Goal: Task Accomplishment & Management: Manage account settings

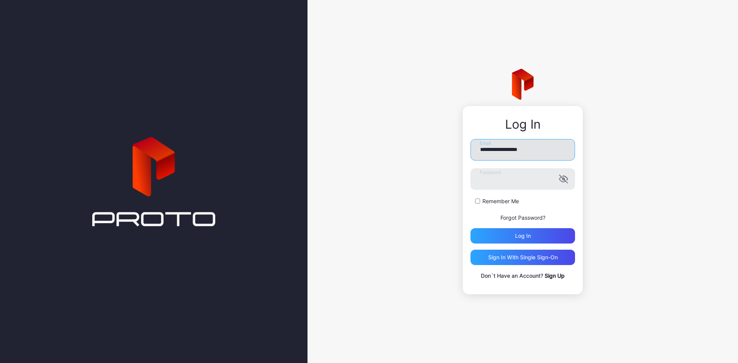
click at [518, 151] on input "**********" at bounding box center [522, 150] width 105 height 22
type input "**********"
click at [532, 155] on input "**********" at bounding box center [522, 150] width 105 height 22
click at [490, 233] on div "Log in" at bounding box center [522, 235] width 105 height 15
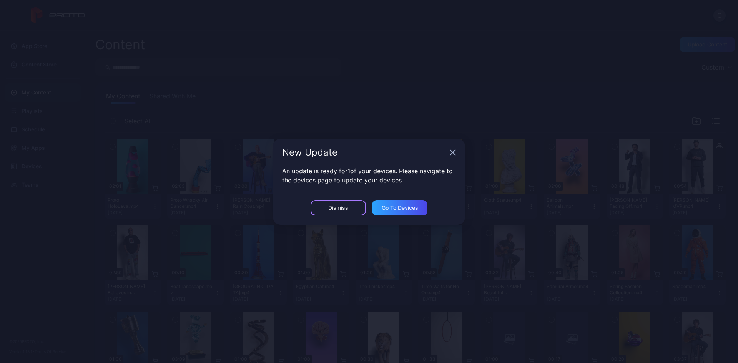
click at [357, 213] on div "Dismiss" at bounding box center [338, 207] width 55 height 15
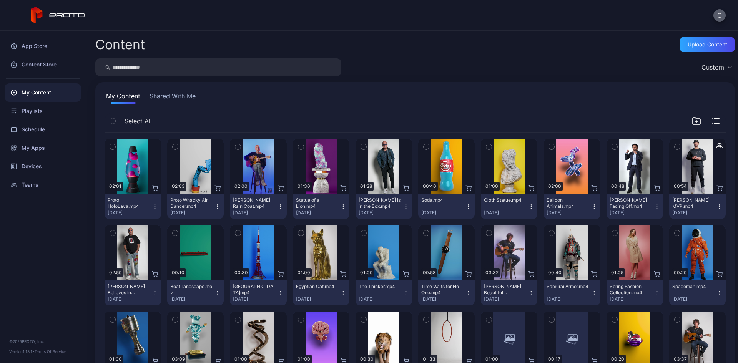
click at [716, 15] on button "C" at bounding box center [719, 15] width 12 height 12
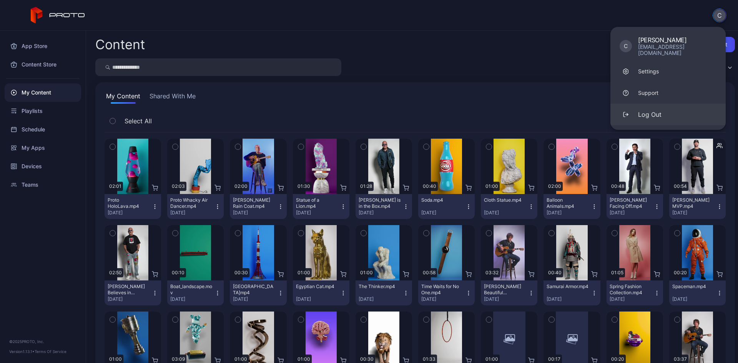
click at [635, 112] on button "Log Out" at bounding box center [667, 115] width 115 height 22
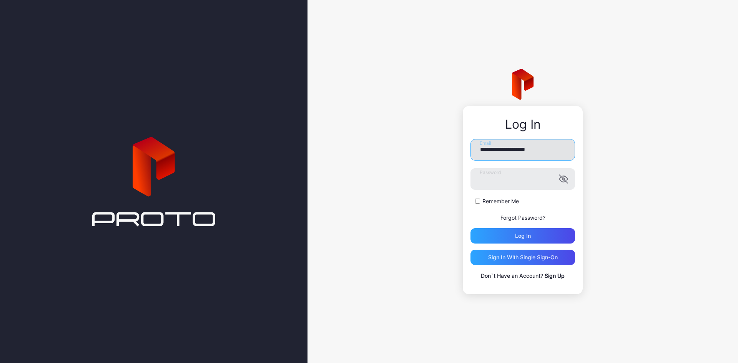
click at [508, 149] on input "**********" at bounding box center [522, 150] width 105 height 22
type input "**********"
click at [504, 238] on div "Log in" at bounding box center [522, 235] width 105 height 15
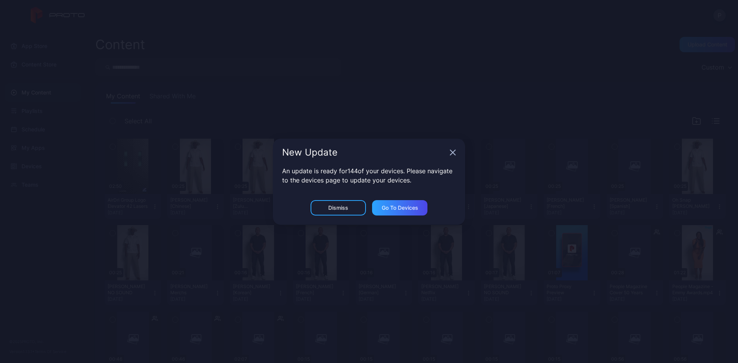
click at [449, 152] on div "New Update" at bounding box center [369, 153] width 192 height 28
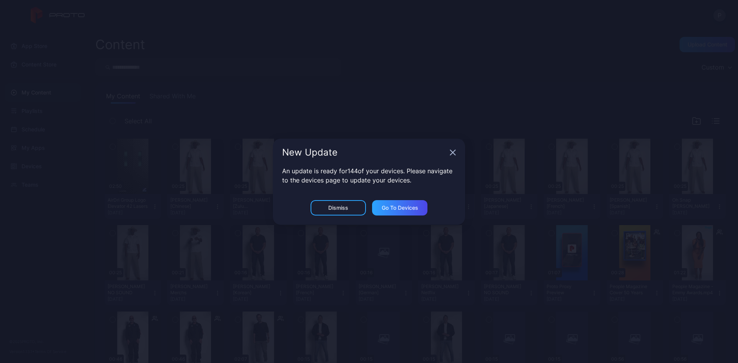
click at [453, 150] on icon "button" at bounding box center [453, 153] width 6 height 6
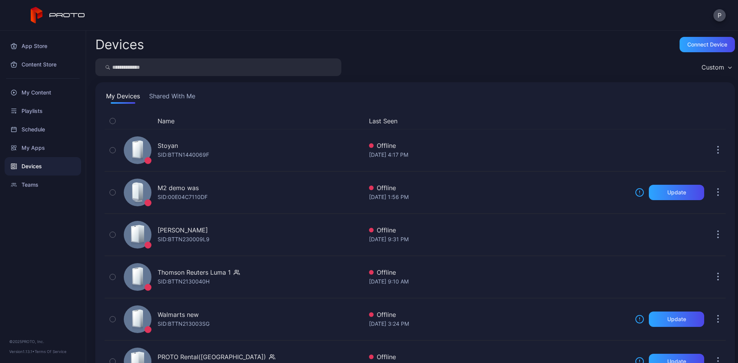
click at [180, 69] on input "search" at bounding box center [218, 67] width 246 height 18
type input "**"
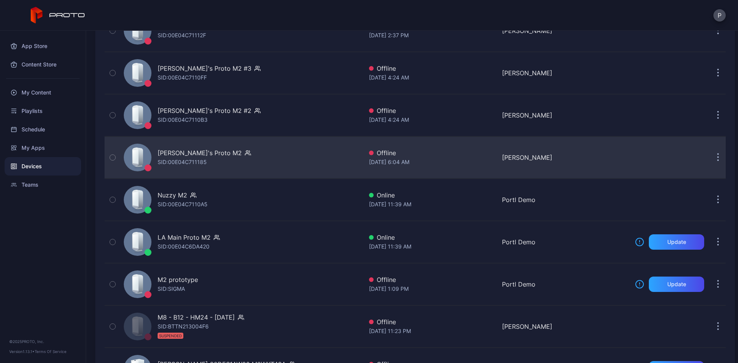
scroll to position [269, 0]
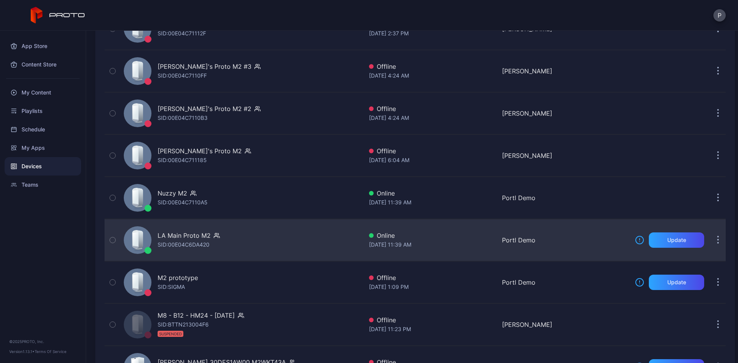
click at [201, 236] on div "LA Main Proto M2" at bounding box center [184, 235] width 53 height 9
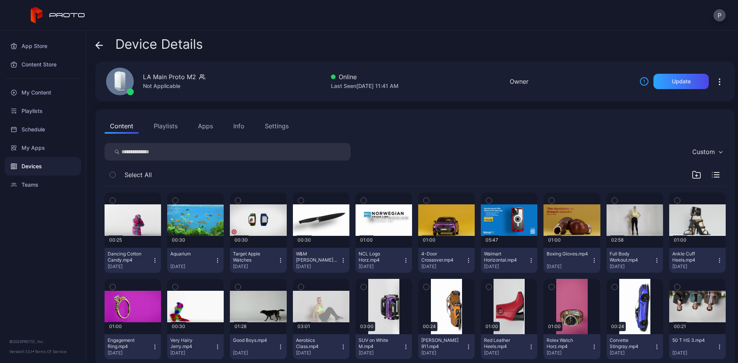
click at [286, 123] on div "Settings" at bounding box center [277, 125] width 24 height 9
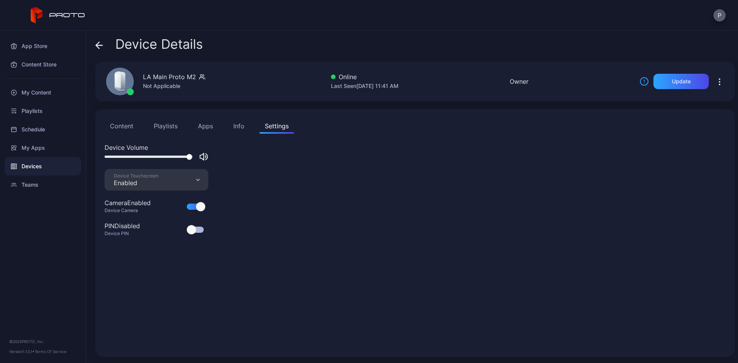
click at [719, 15] on button "P" at bounding box center [719, 15] width 12 height 12
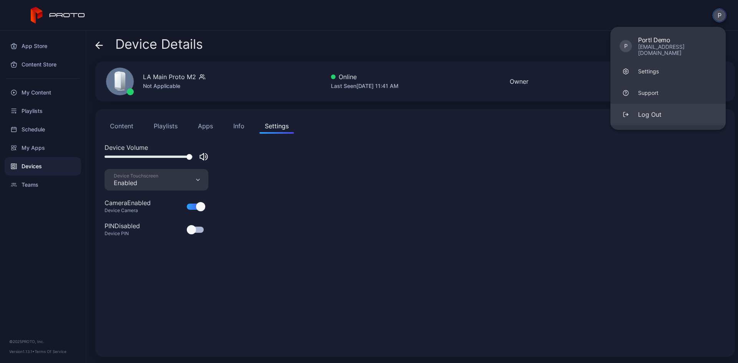
click at [638, 111] on button "Log Out" at bounding box center [667, 115] width 115 height 22
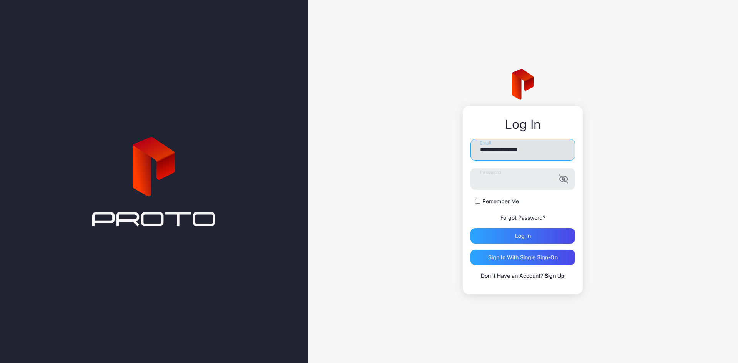
click at [513, 155] on input "**********" at bounding box center [522, 150] width 105 height 22
type input "**********"
click at [516, 234] on div "Log in" at bounding box center [523, 236] width 16 height 6
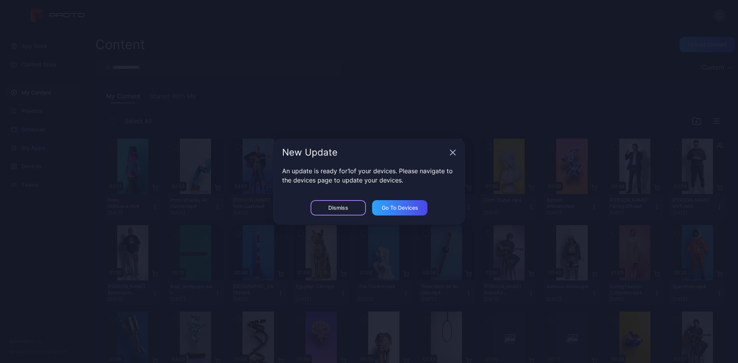
click at [335, 208] on div "Dismiss" at bounding box center [338, 208] width 20 height 6
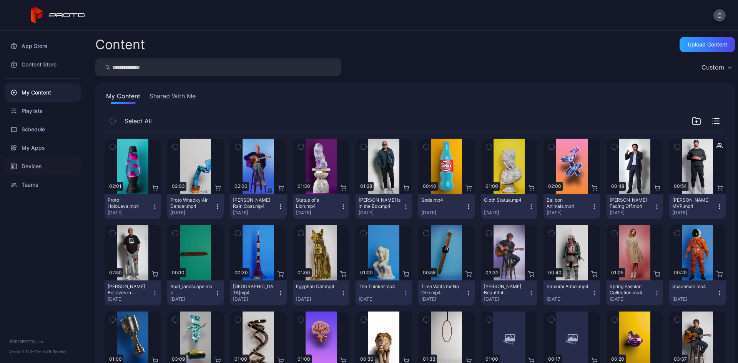
click at [51, 163] on div "Devices" at bounding box center [43, 166] width 76 height 18
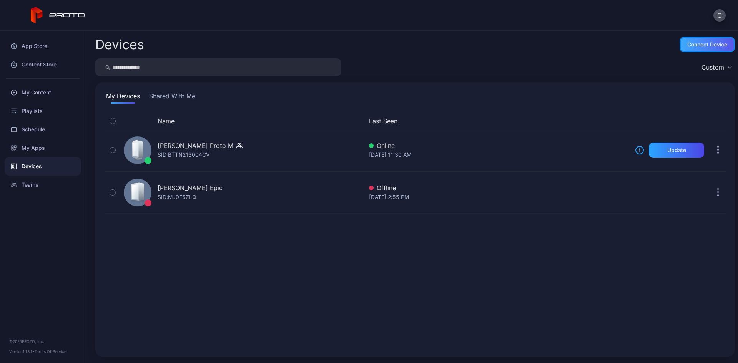
click at [693, 48] on div "Connect device" at bounding box center [706, 44] width 55 height 15
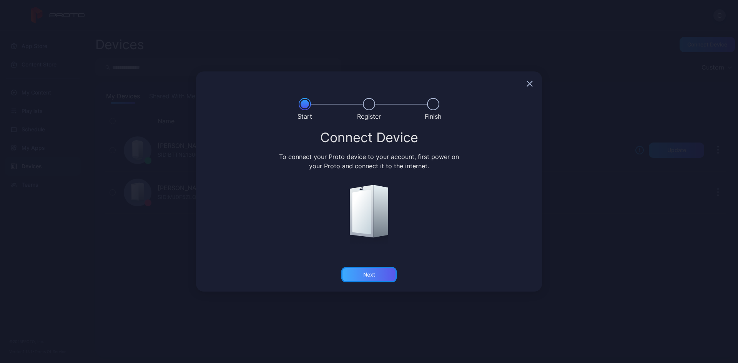
click at [384, 273] on div "Next" at bounding box center [368, 274] width 55 height 15
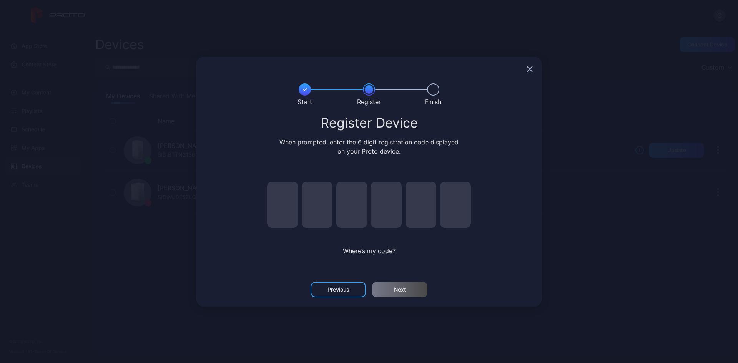
click at [528, 67] on icon "button" at bounding box center [529, 68] width 5 height 5
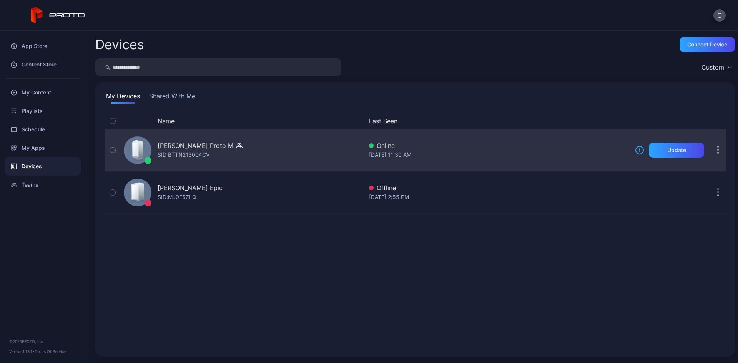
click at [710, 149] on button "button" at bounding box center [717, 150] width 15 height 15
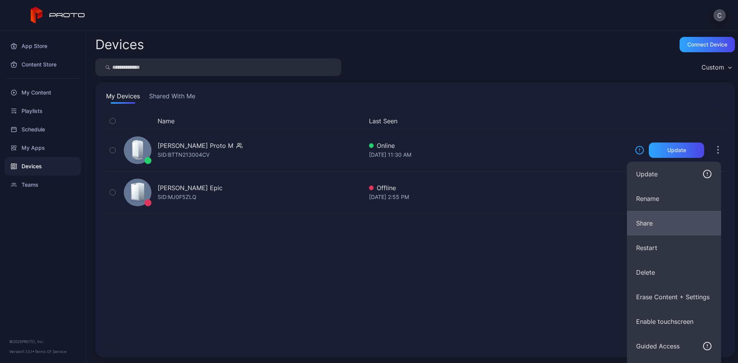
click at [638, 219] on button "Share" at bounding box center [674, 223] width 94 height 25
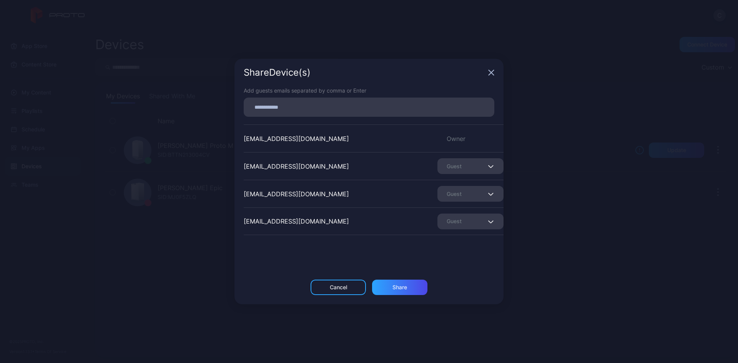
click at [302, 112] on input at bounding box center [368, 107] width 241 height 10
click at [492, 73] on div "Share Device (s)" at bounding box center [368, 73] width 269 height 28
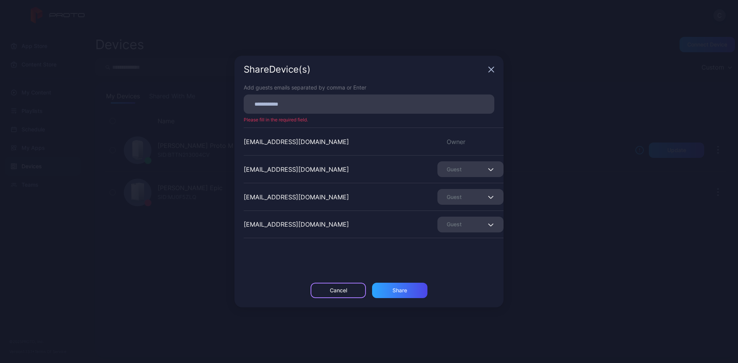
click at [343, 294] on div "Cancel" at bounding box center [338, 290] width 55 height 15
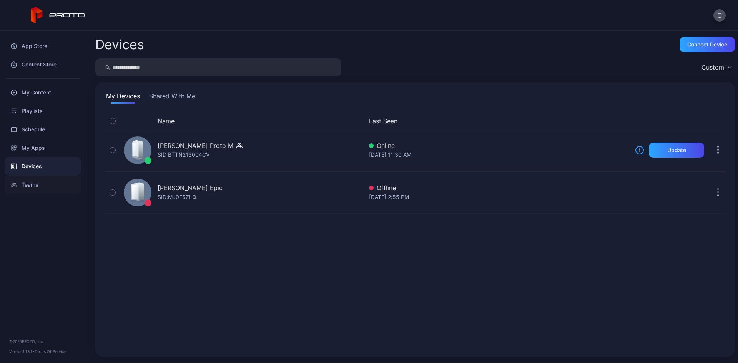
click at [38, 185] on div "Teams" at bounding box center [43, 185] width 76 height 18
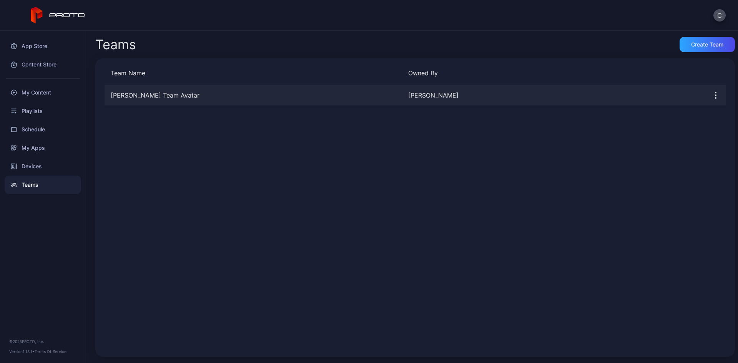
click at [164, 98] on div "[PERSON_NAME] Team Avatar" at bounding box center [253, 95] width 297 height 9
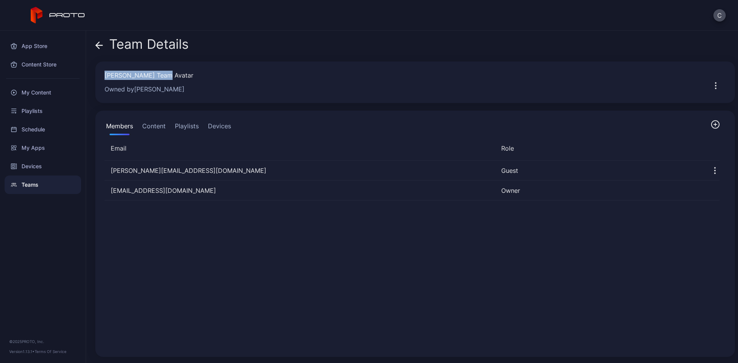
drag, startPoint x: 163, startPoint y: 74, endPoint x: 103, endPoint y: 74, distance: 59.6
click at [103, 74] on div "[PERSON_NAME] Team Avatar Owned by [PERSON_NAME]" at bounding box center [415, 82] width 640 height 42
click at [151, 123] on button "Content" at bounding box center [154, 127] width 27 height 15
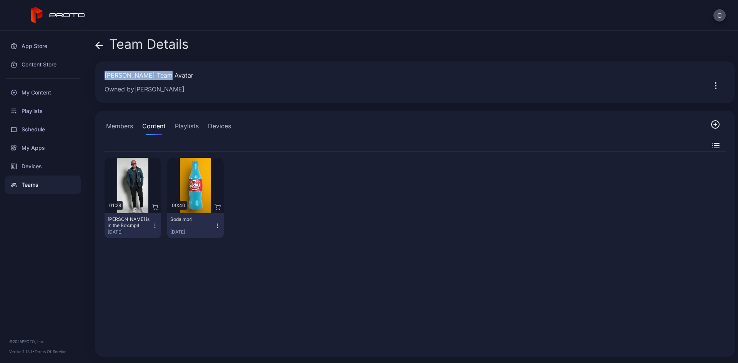
click at [131, 125] on button "Members" at bounding box center [120, 127] width 30 height 15
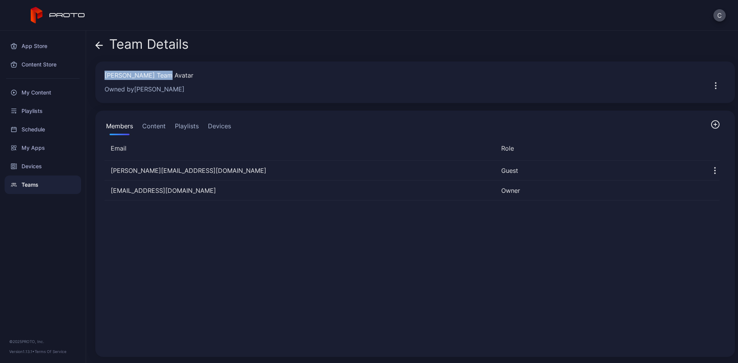
click at [153, 126] on button "Content" at bounding box center [154, 127] width 27 height 15
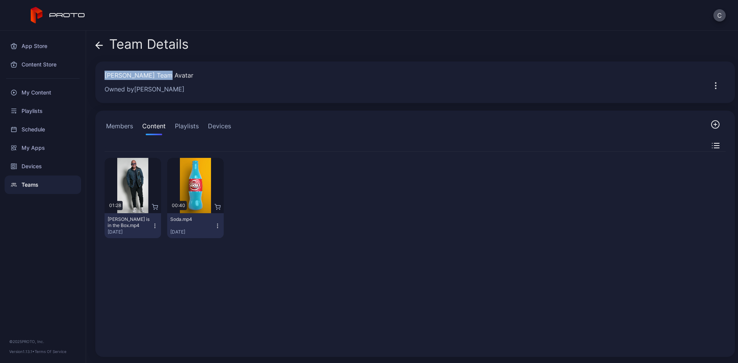
click at [195, 127] on button "Playlists" at bounding box center [186, 127] width 27 height 15
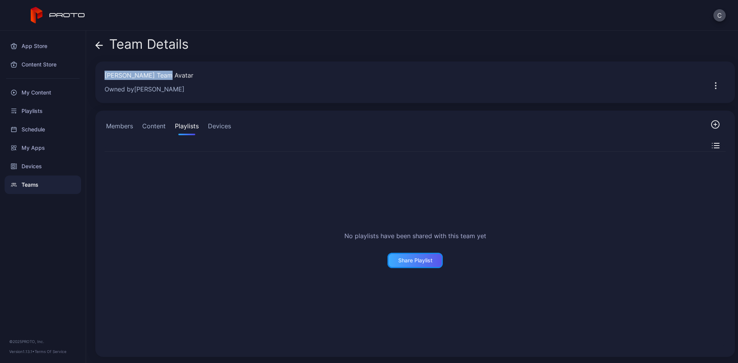
click at [415, 264] on div "Share Playlist" at bounding box center [414, 260] width 55 height 15
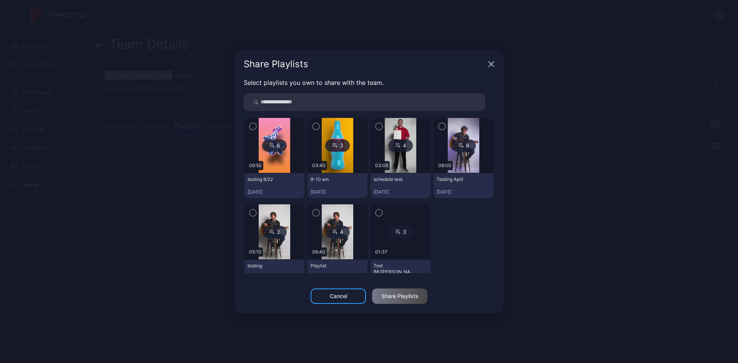
click at [376, 126] on icon "button" at bounding box center [379, 126] width 6 height 8
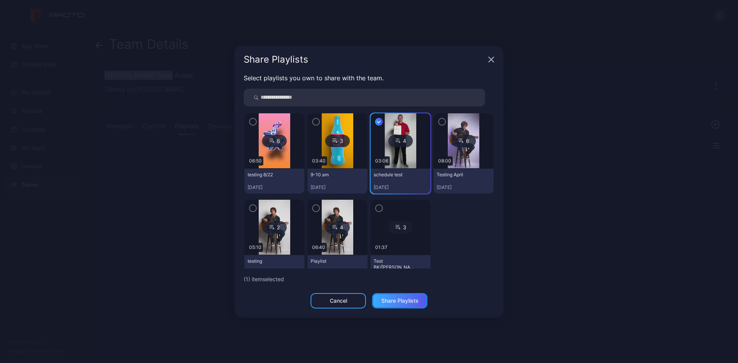
click at [389, 296] on div "Share Playlists" at bounding box center [399, 300] width 55 height 15
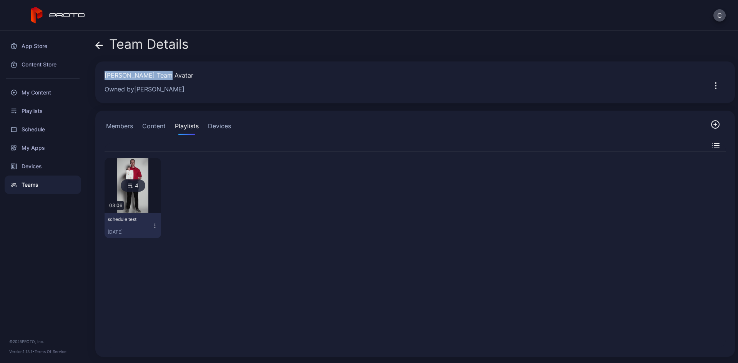
click at [114, 120] on button "Members" at bounding box center [120, 127] width 30 height 15
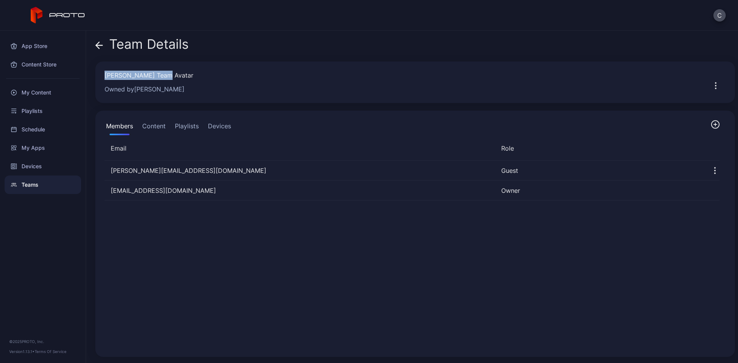
click at [187, 127] on button "Playlists" at bounding box center [186, 127] width 27 height 15
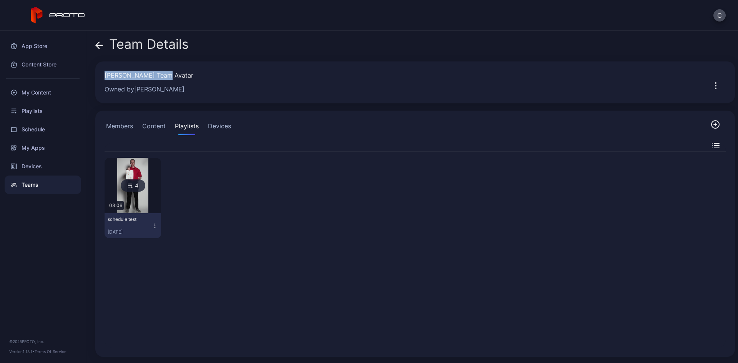
click at [216, 124] on button "Devices" at bounding box center [219, 127] width 26 height 15
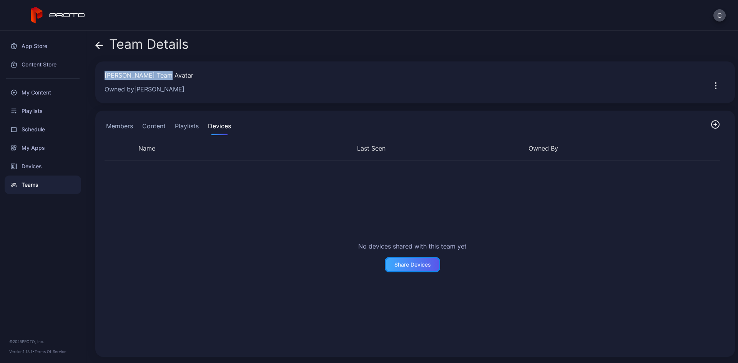
click at [407, 264] on div "Share Devices" at bounding box center [412, 265] width 37 height 6
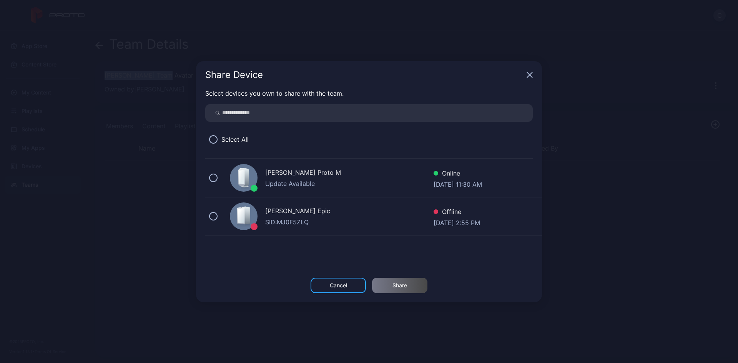
click at [528, 73] on icon "button" at bounding box center [529, 74] width 5 height 5
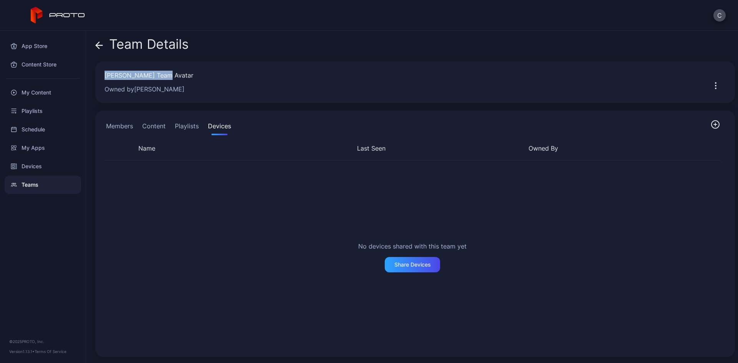
click at [131, 128] on button "Members" at bounding box center [120, 127] width 30 height 15
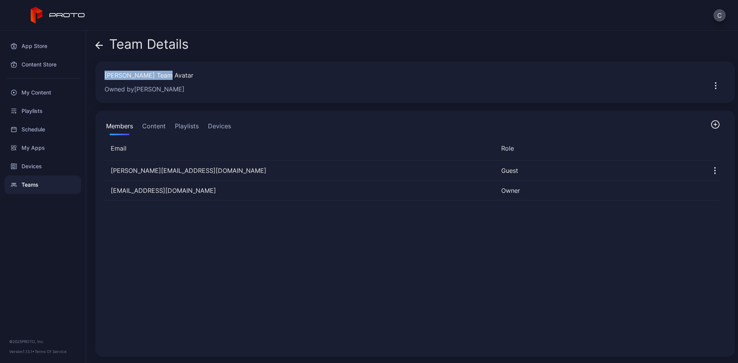
click at [217, 131] on button "Devices" at bounding box center [219, 127] width 26 height 15
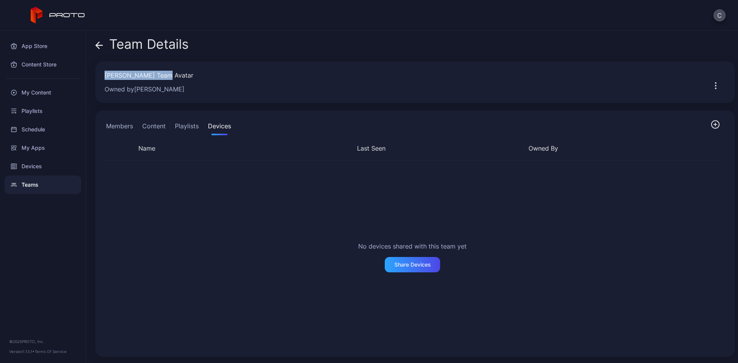
drag, startPoint x: 188, startPoint y: 130, endPoint x: 150, endPoint y: 125, distance: 38.4
click at [182, 129] on button "Playlists" at bounding box center [186, 127] width 27 height 15
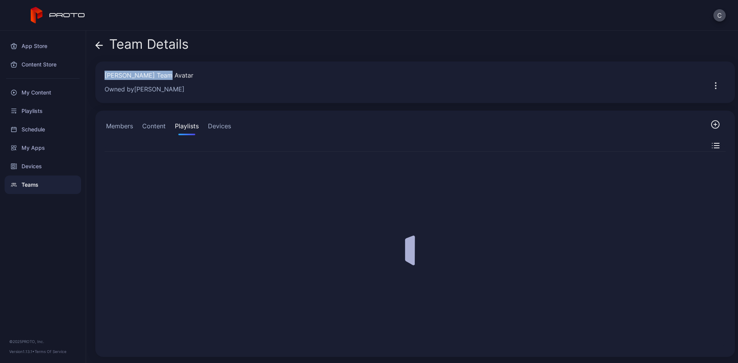
click at [150, 125] on button "Content" at bounding box center [154, 127] width 27 height 15
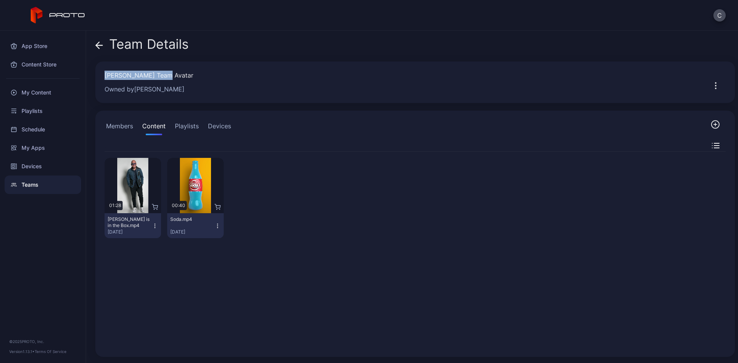
click at [163, 76] on div "[PERSON_NAME] Team Avatar" at bounding box center [401, 75] width 592 height 9
click at [711, 86] on icon "button" at bounding box center [715, 85] width 9 height 9
click at [454, 259] on div "Preview 01:28 [PERSON_NAME] is in the Box.mp4 [DATE] Preview 00:40 Soda.mp4 [DA…" at bounding box center [414, 250] width 633 height 208
click at [166, 127] on button "Content" at bounding box center [154, 127] width 27 height 15
click at [177, 127] on button "Playlists" at bounding box center [186, 127] width 27 height 15
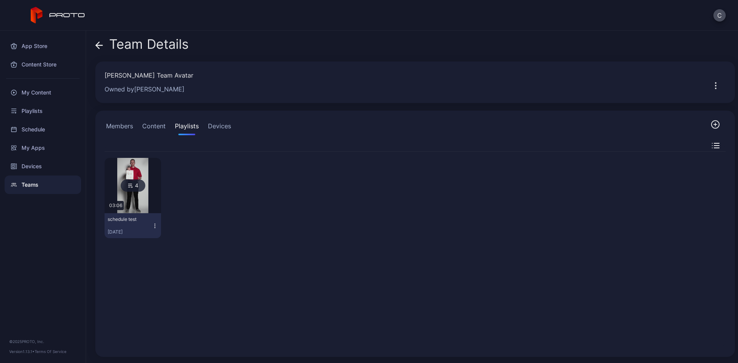
click at [214, 127] on button "Devices" at bounding box center [219, 127] width 26 height 15
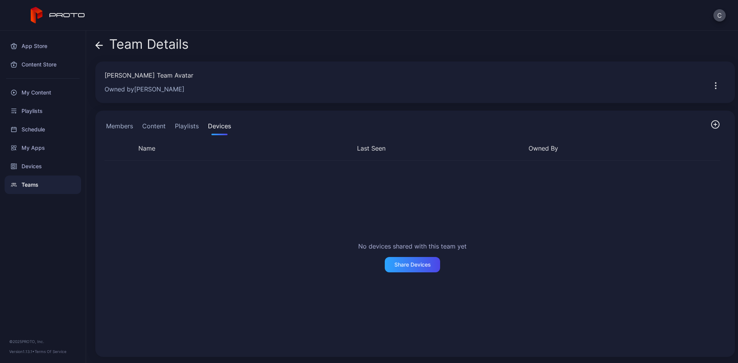
click at [121, 128] on button "Members" at bounding box center [120, 127] width 30 height 15
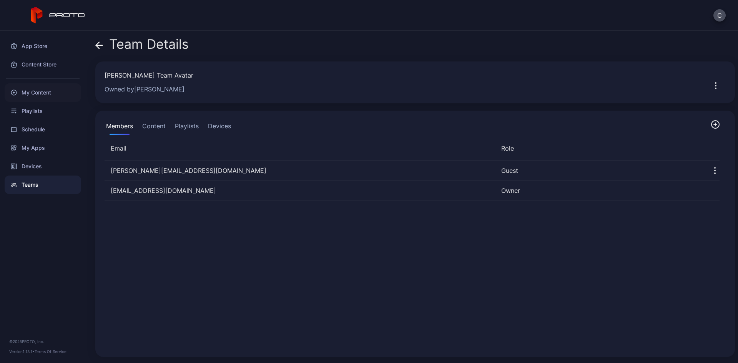
click at [51, 86] on div "My Content" at bounding box center [43, 92] width 76 height 18
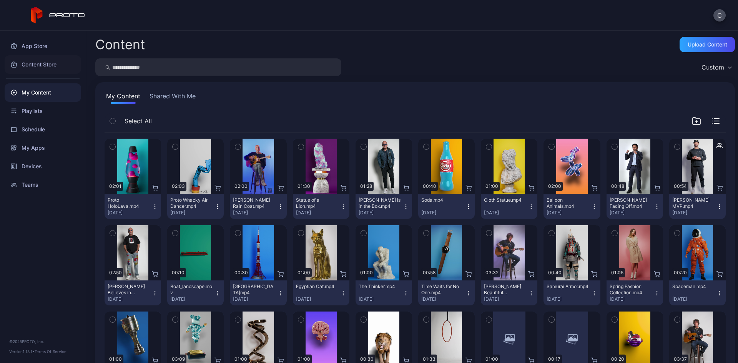
click at [42, 64] on div "Content Store" at bounding box center [43, 64] width 76 height 18
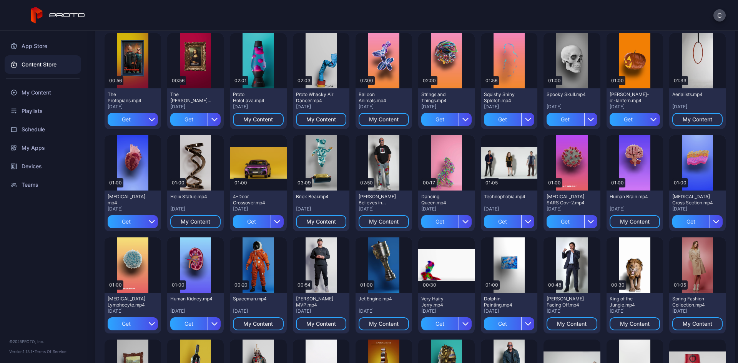
scroll to position [77, 0]
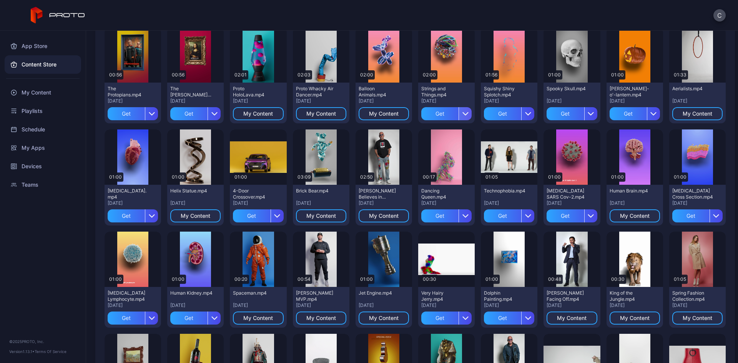
click at [462, 114] on icon "button" at bounding box center [465, 114] width 6 height 6
click at [447, 159] on button "Get and Assign" at bounding box center [441, 161] width 65 height 25
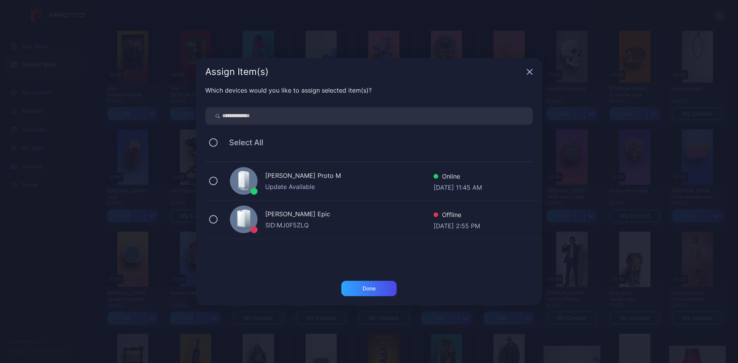
click at [210, 185] on div "[PERSON_NAME] Proto M Update Available Online [DATE] 11:45 AM" at bounding box center [373, 181] width 337 height 38
click at [370, 286] on div "Done" at bounding box center [368, 289] width 13 height 6
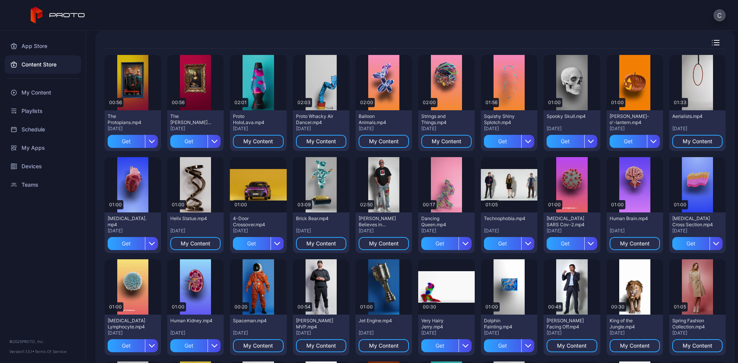
scroll to position [0, 0]
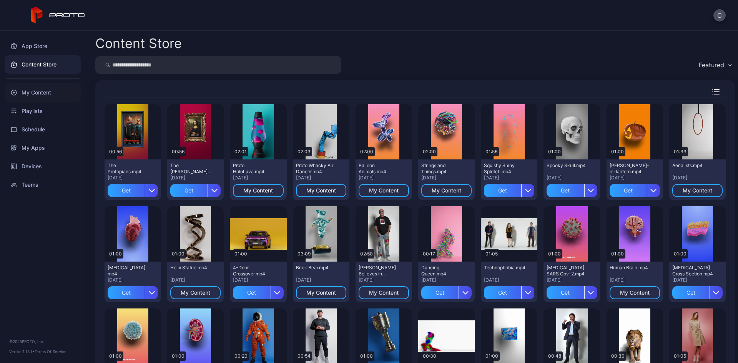
click at [48, 94] on div "My Content" at bounding box center [43, 92] width 76 height 18
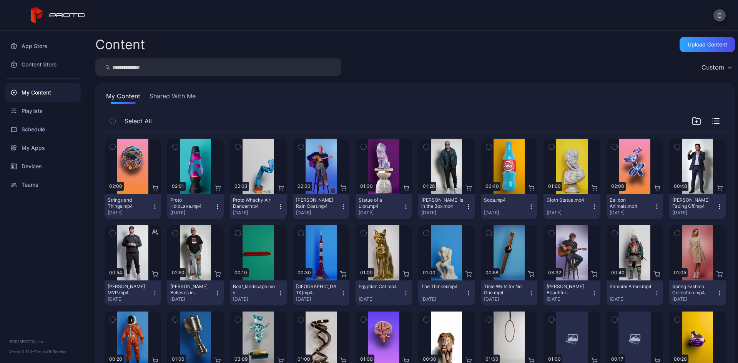
click at [112, 148] on icon "button" at bounding box center [112, 147] width 5 height 8
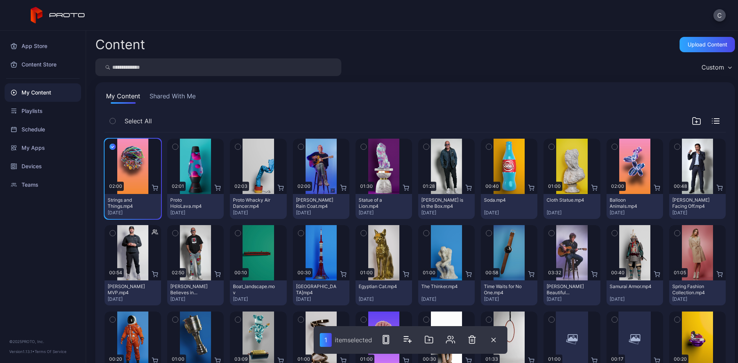
click at [173, 146] on icon "button" at bounding box center [175, 147] width 5 height 8
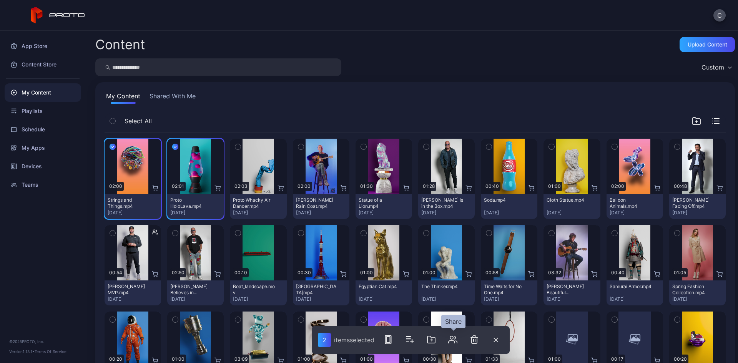
click at [451, 337] on icon "button" at bounding box center [451, 337] width 3 height 3
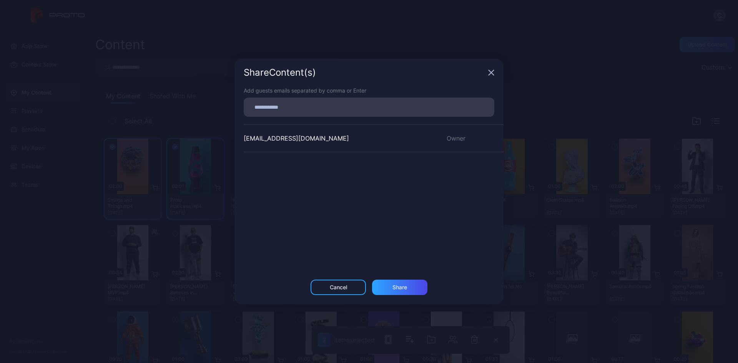
click at [492, 73] on icon "button" at bounding box center [491, 72] width 5 height 5
